Goal: Transaction & Acquisition: Purchase product/service

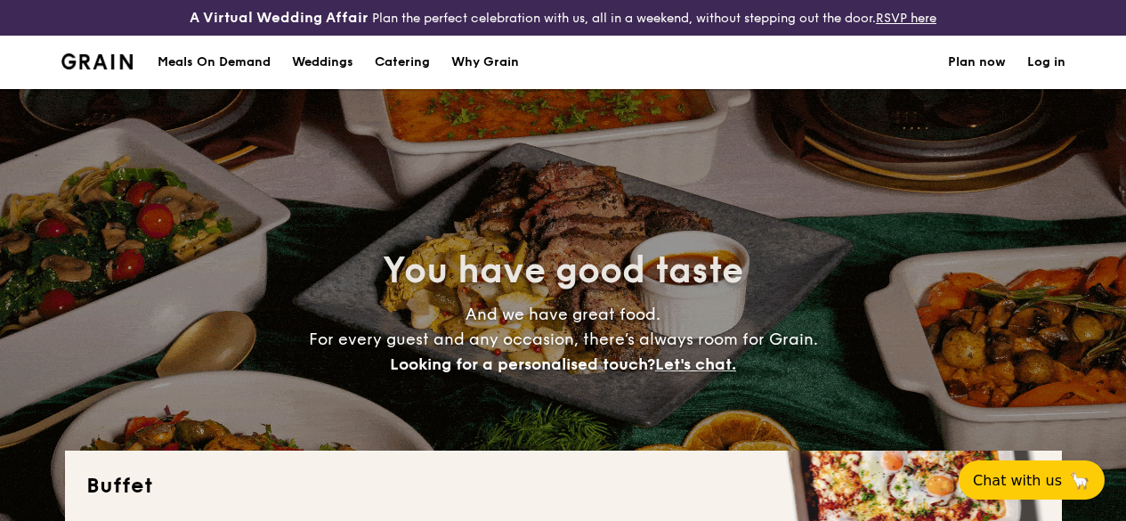
select select
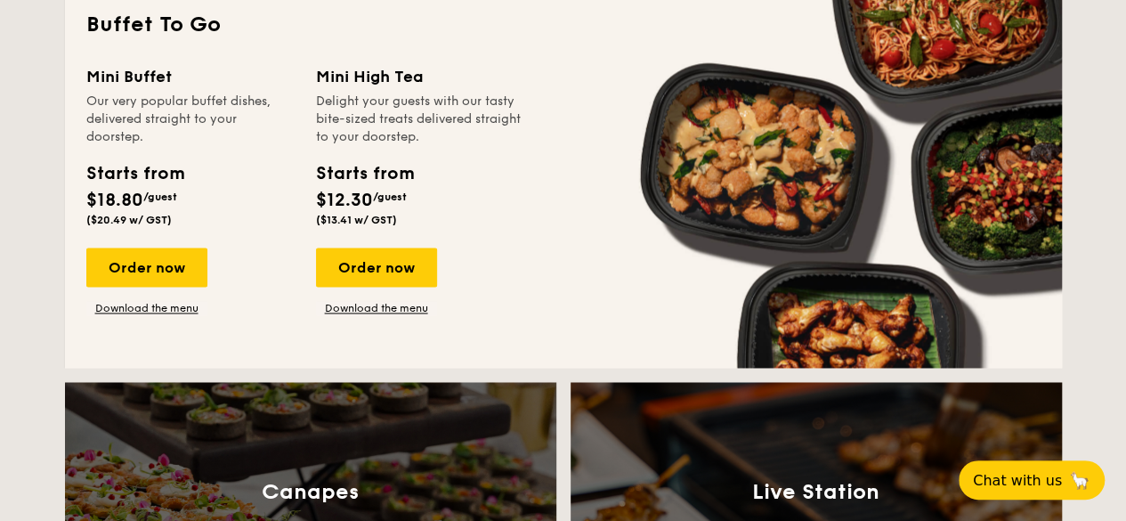
scroll to position [1157, 0]
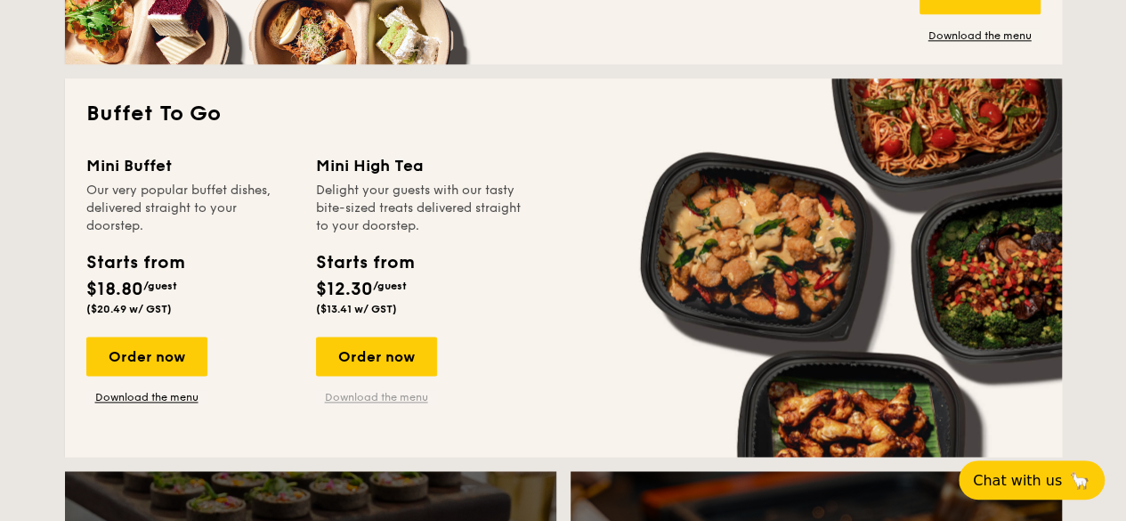
click at [402, 404] on link "Download the menu" at bounding box center [376, 397] width 121 height 14
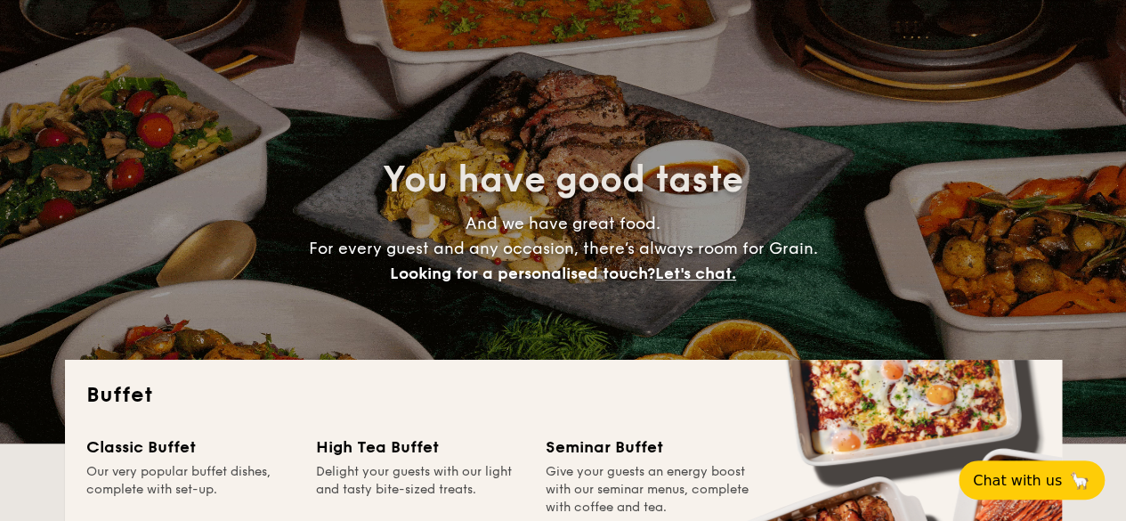
scroll to position [0, 0]
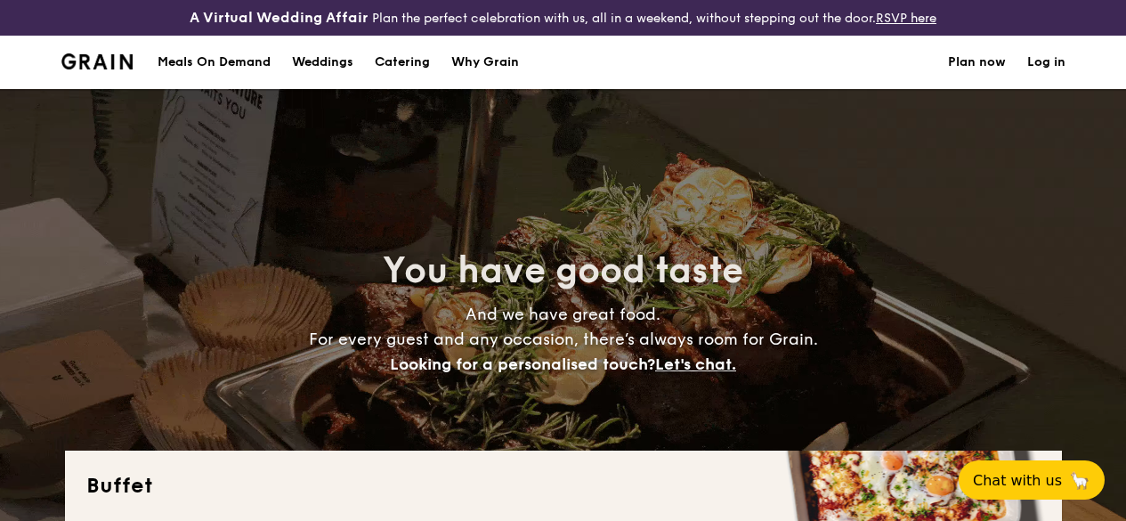
select select
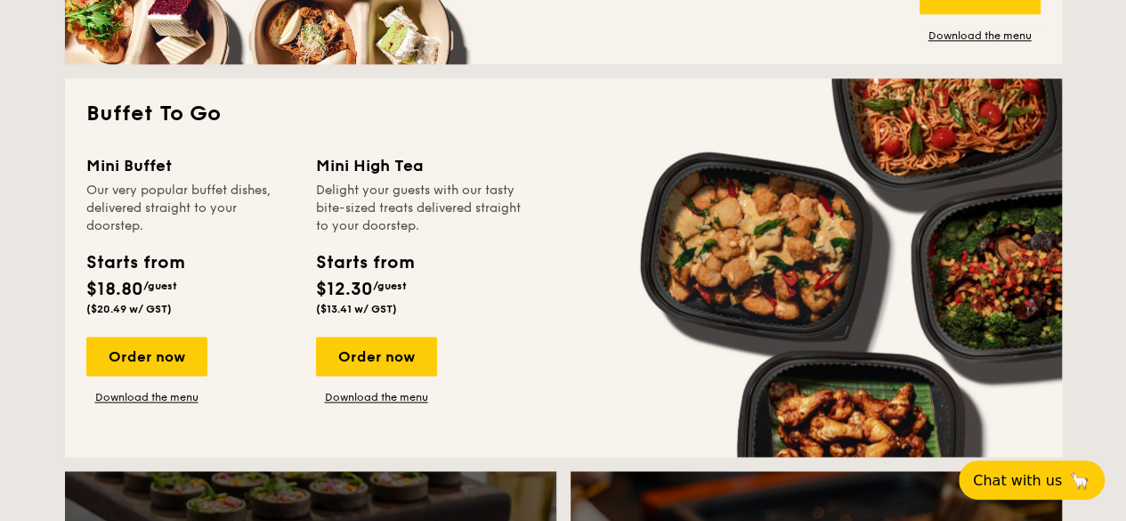
scroll to position [1171, 0]
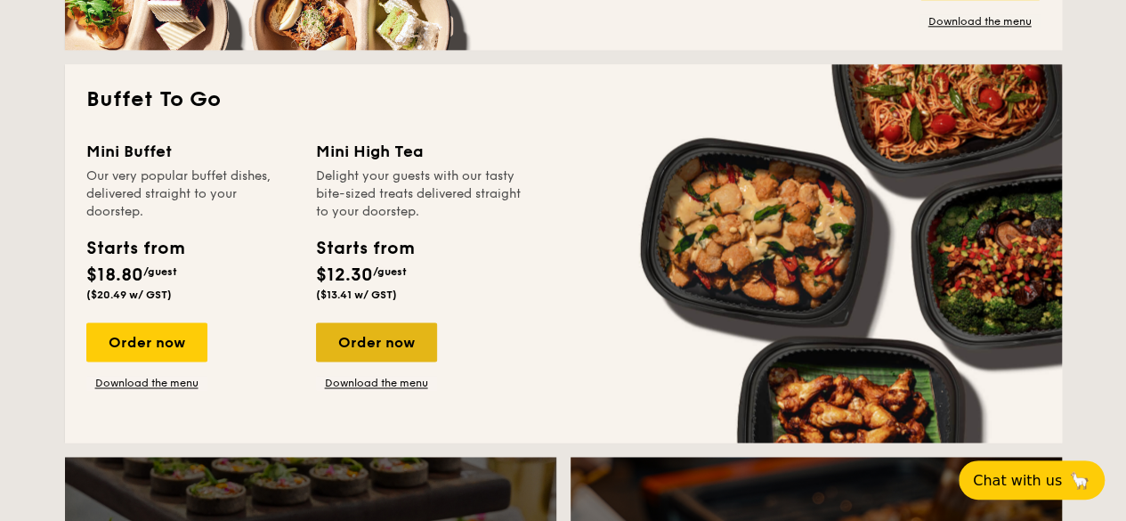
click at [401, 361] on div "Order now" at bounding box center [376, 341] width 121 height 39
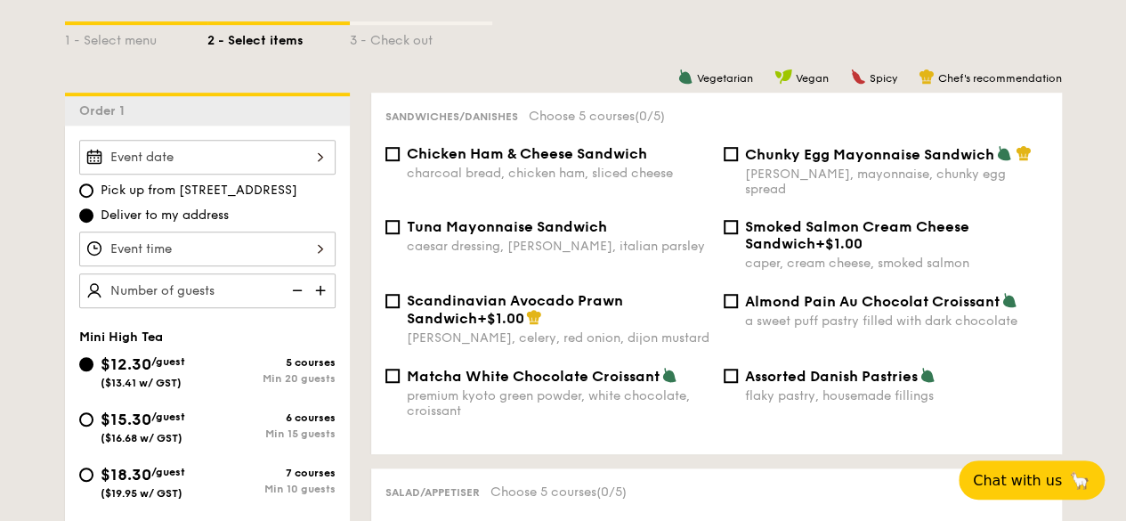
scroll to position [534, 0]
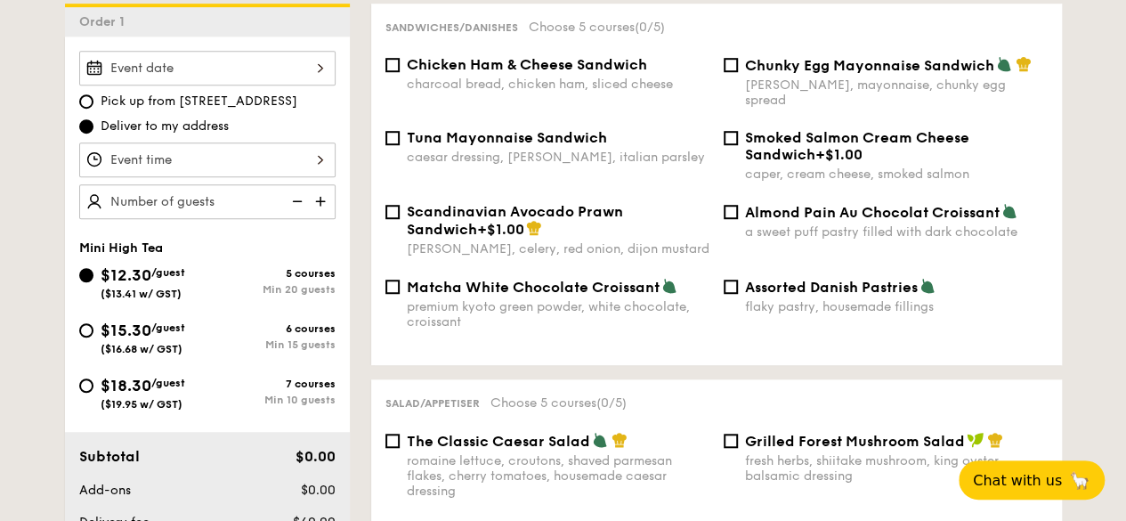
click at [163, 334] on span "/guest" at bounding box center [168, 327] width 34 height 12
click at [93, 337] on input "$15.30 /guest ($16.68 w/ GST) 6 courses Min 15 guests" at bounding box center [86, 330] width 14 height 14
radio input "true"
click at [157, 389] on span "/guest" at bounding box center [168, 383] width 34 height 12
click at [93, 393] on input "$18.30 /guest ($19.95 w/ GST) 7 courses Min 10 guests" at bounding box center [86, 385] width 14 height 14
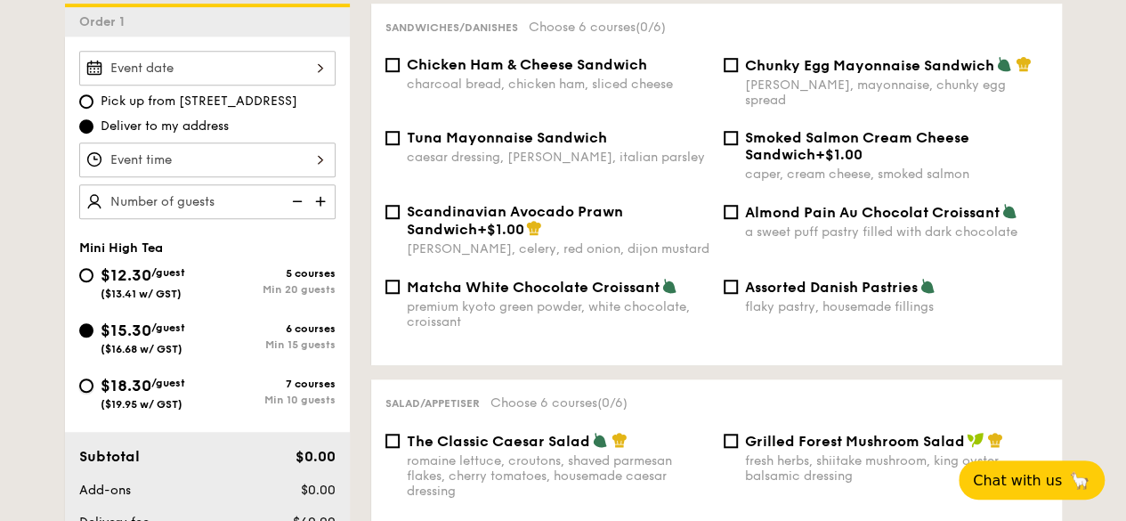
radio input "true"
click at [160, 350] on div "$15.30 /guest ($16.68 w/ GST)" at bounding box center [143, 336] width 85 height 37
click at [93, 337] on input "$15.30 /guest ($16.68 w/ GST) 6 courses Min 15 guests" at bounding box center [86, 330] width 14 height 14
radio input "true"
click at [170, 293] on div "$12.30 /guest ($13.41 w/ GST)" at bounding box center [143, 281] width 85 height 37
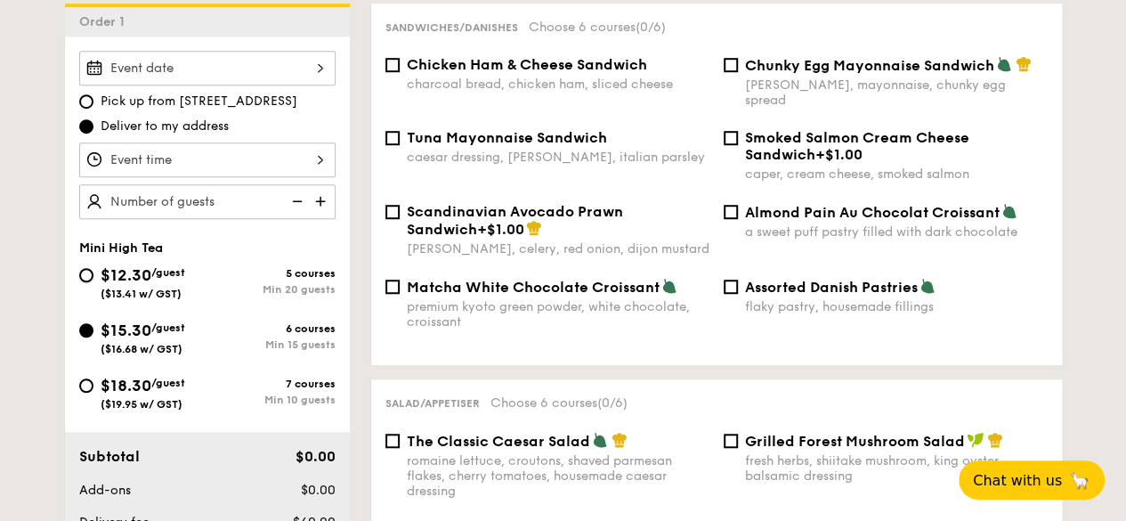
click at [93, 282] on input "$12.30 /guest ($13.41 w/ GST) 5 courses Min 20 guests" at bounding box center [86, 275] width 14 height 14
radio input "true"
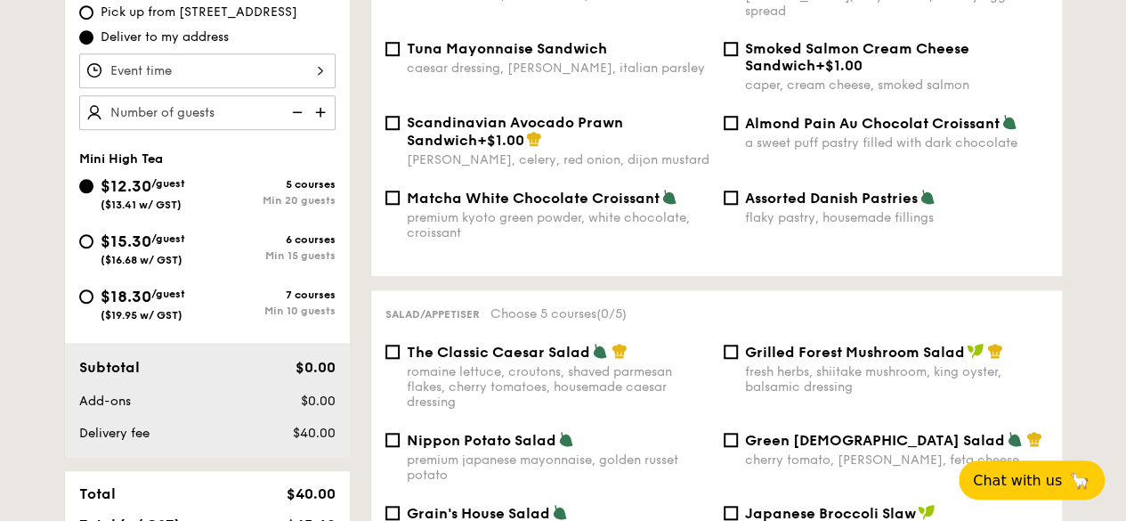
select select
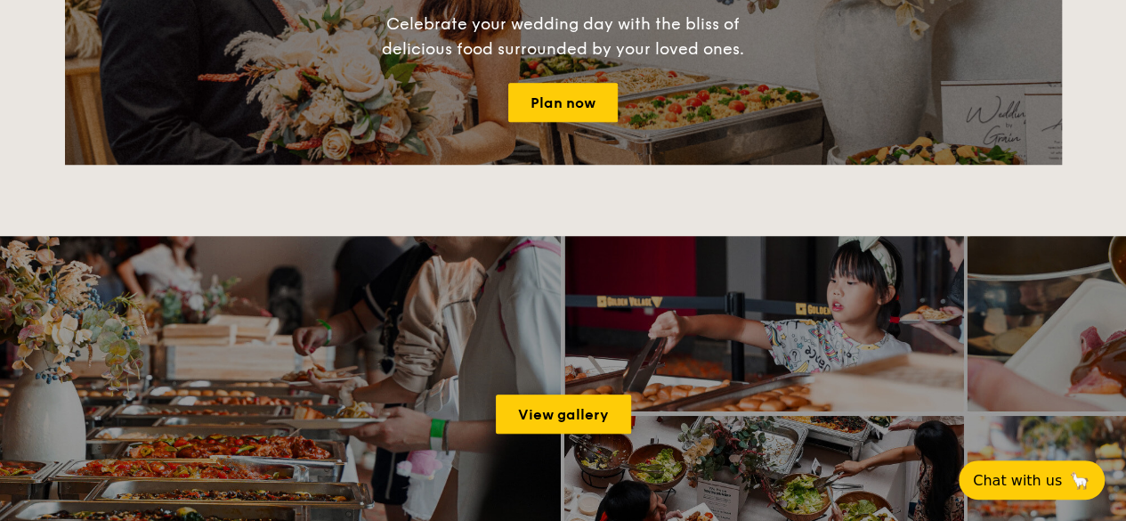
scroll to position [2776, 0]
